Goal: Information Seeking & Learning: Learn about a topic

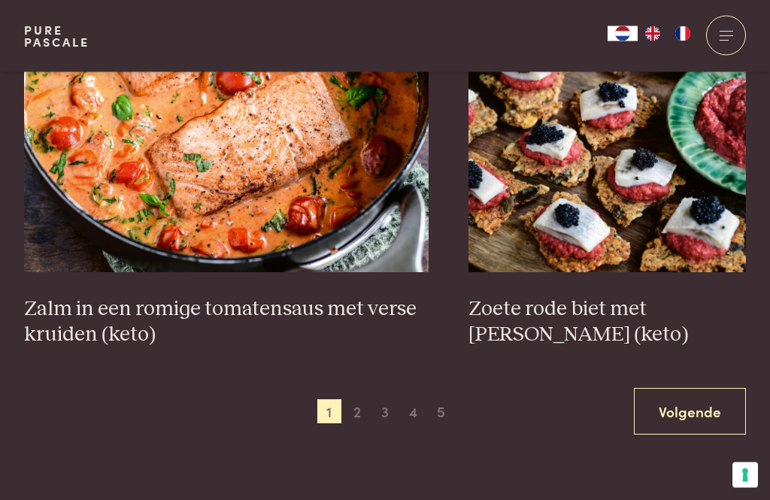
scroll to position [2771, 0]
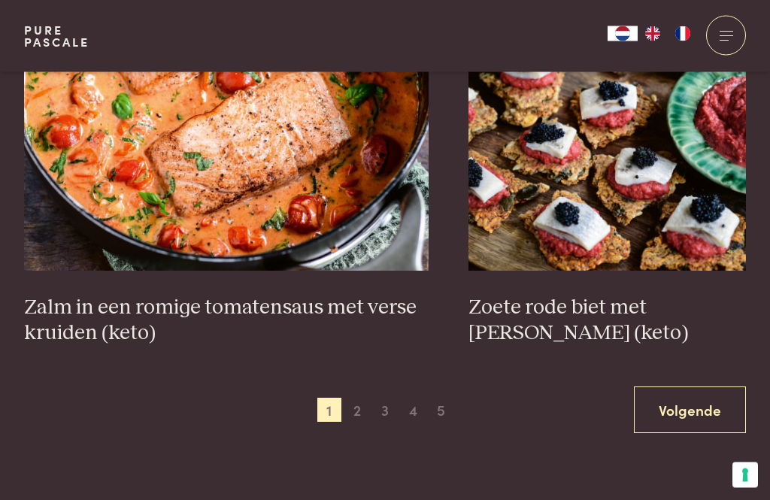
click at [353, 414] on span "2" at bounding box center [357, 410] width 24 height 24
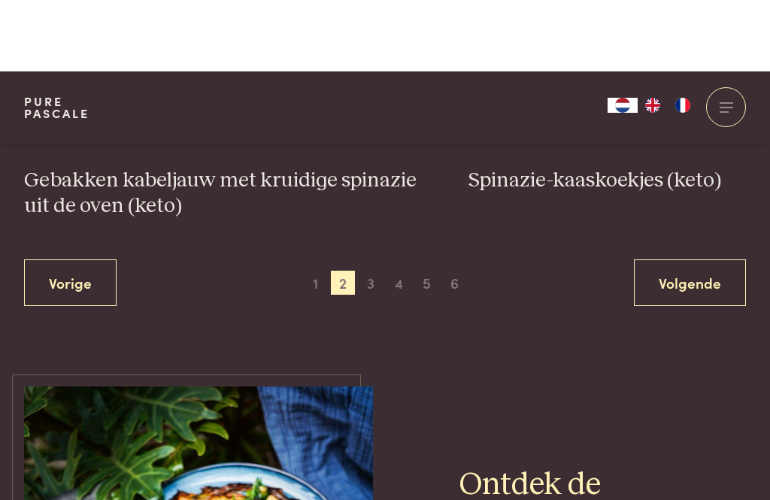
scroll to position [2807, 0]
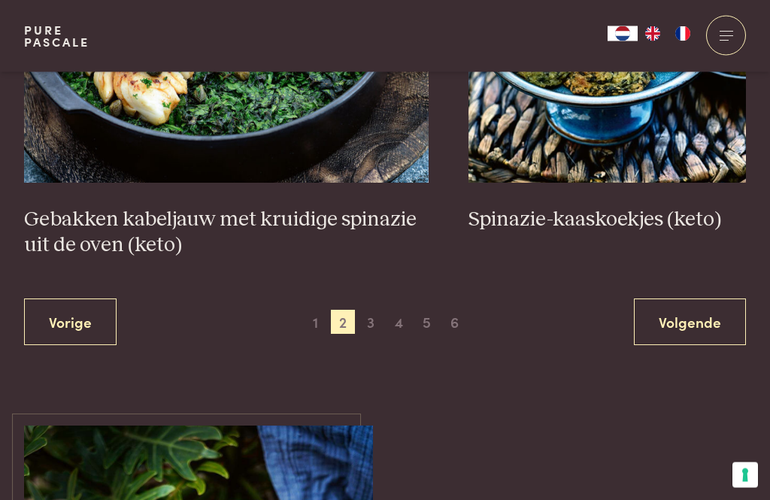
click at [364, 325] on span "3" at bounding box center [371, 322] width 24 height 24
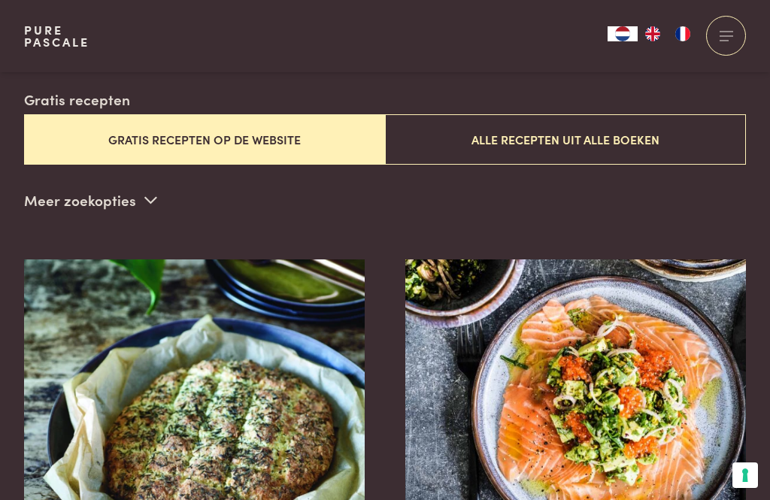
scroll to position [384, 0]
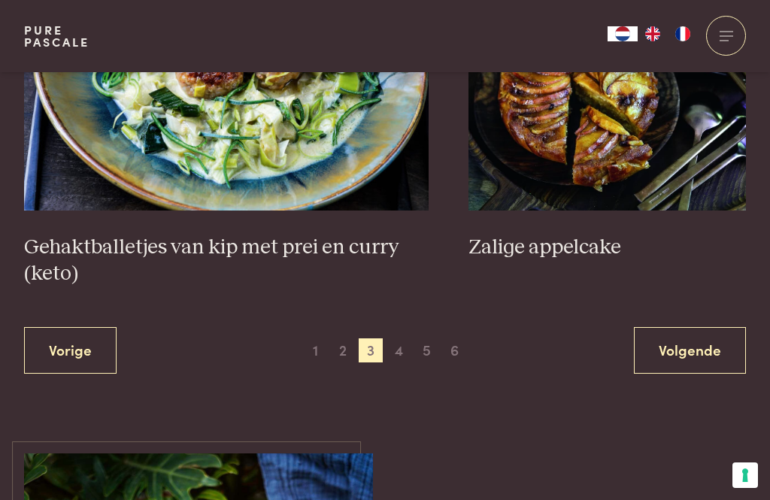
click at [398, 347] on span "4" at bounding box center [399, 350] width 24 height 24
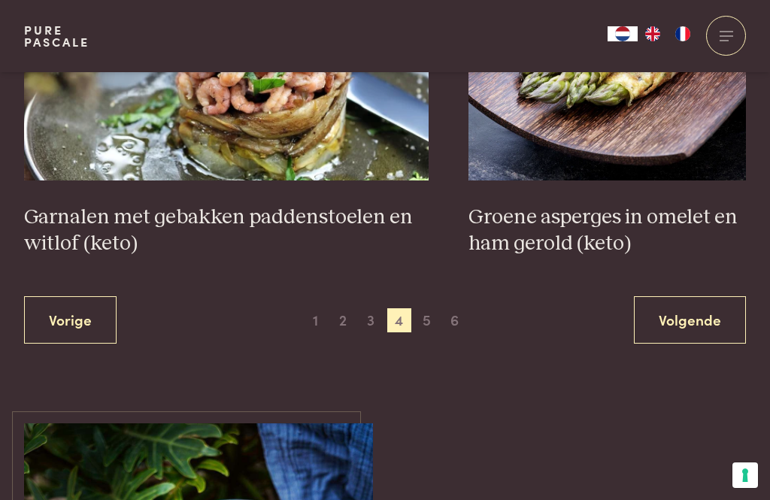
click at [417, 325] on span "5" at bounding box center [427, 320] width 24 height 24
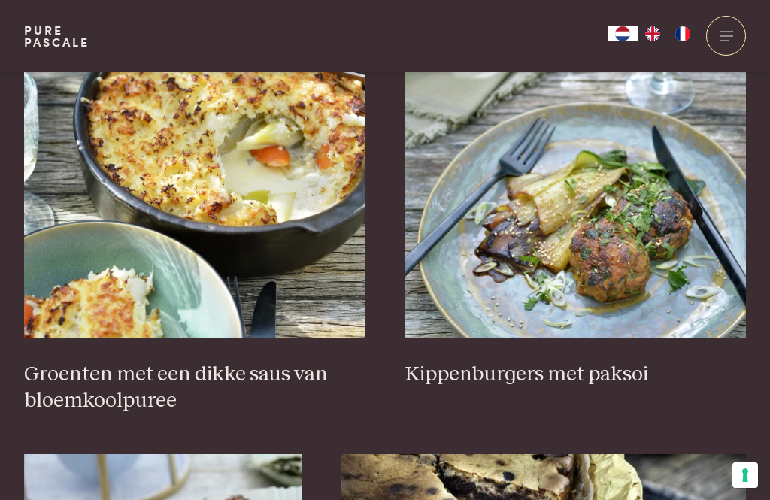
scroll to position [641, 0]
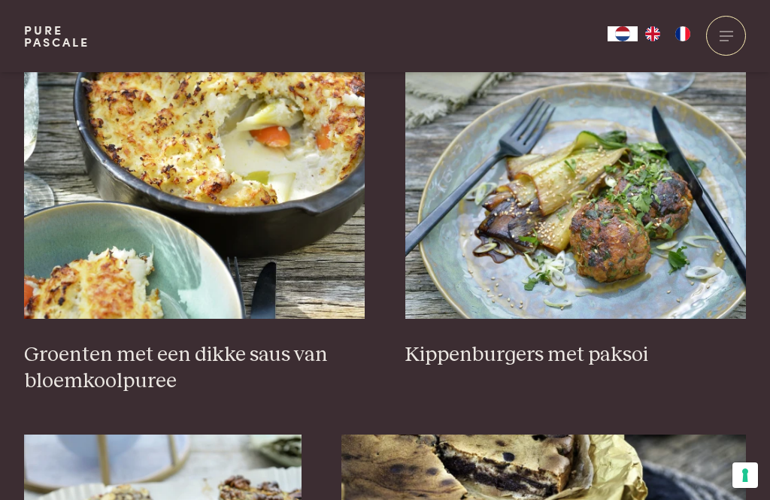
click at [268, 204] on img at bounding box center [194, 168] width 341 height 301
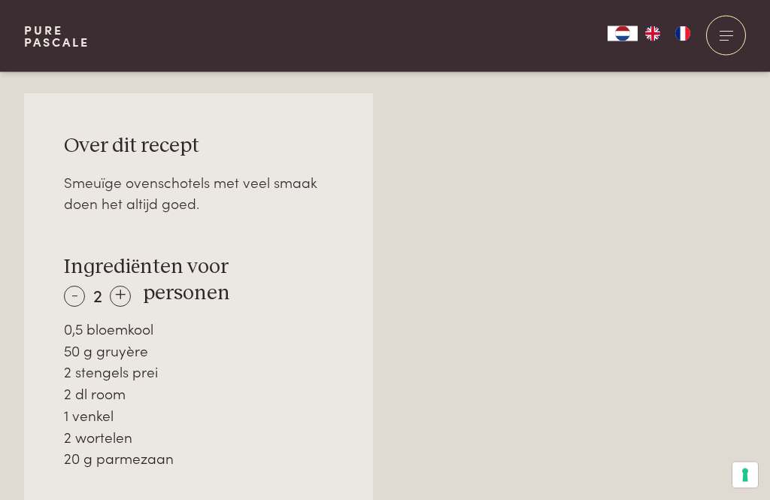
scroll to position [921, 0]
